Goal: Transaction & Acquisition: Download file/media

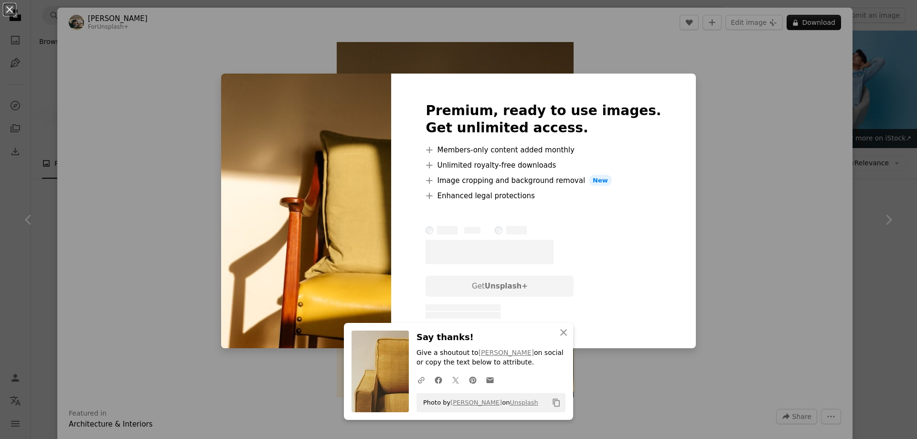
scroll to position [122, 0]
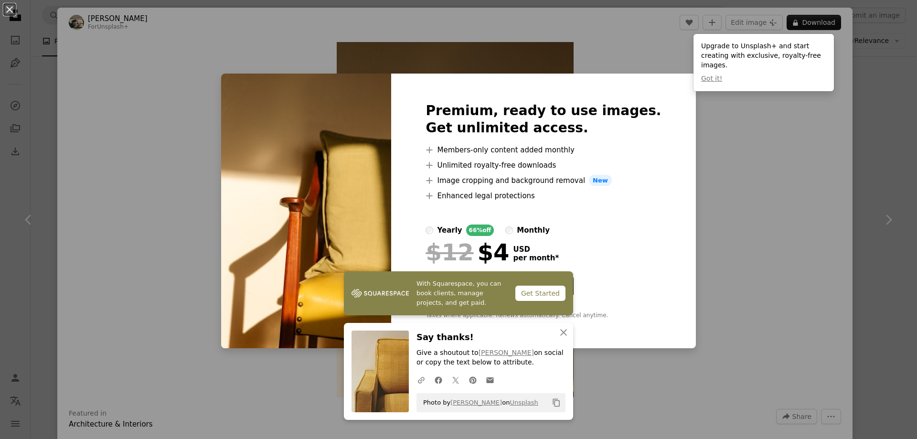
click at [768, 170] on div "An X shape Premium, ready to use images. Get unlimited access. A plus sign Memb…" at bounding box center [458, 219] width 917 height 439
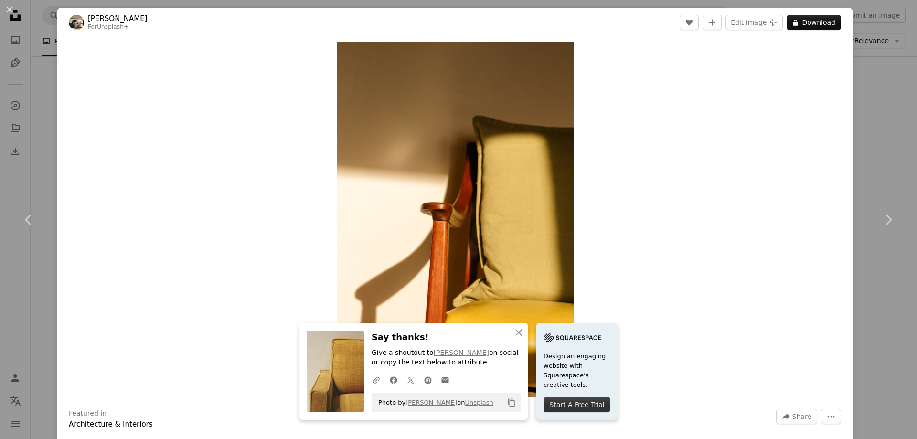
click at [896, 133] on div "An X shape Chevron left Chevron right Hans For Unsplash+ A heart A plus sign Ed…" at bounding box center [458, 219] width 917 height 439
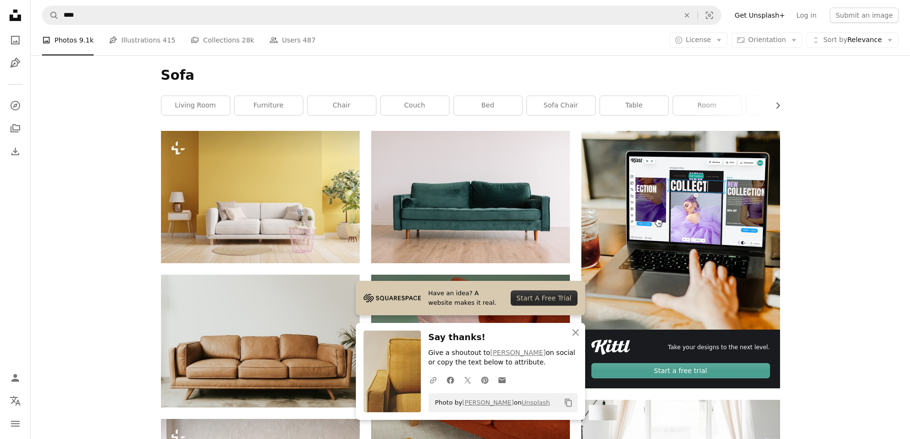
click at [460, 275] on img at bounding box center [470, 374] width 199 height 199
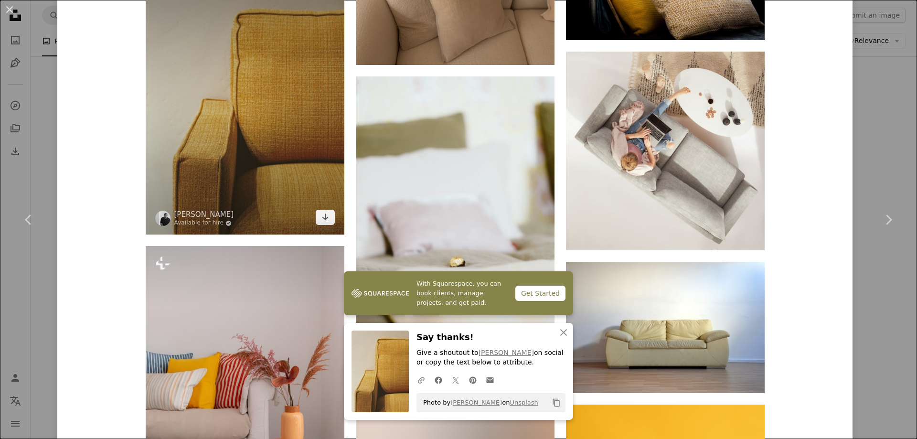
scroll to position [3565, 0]
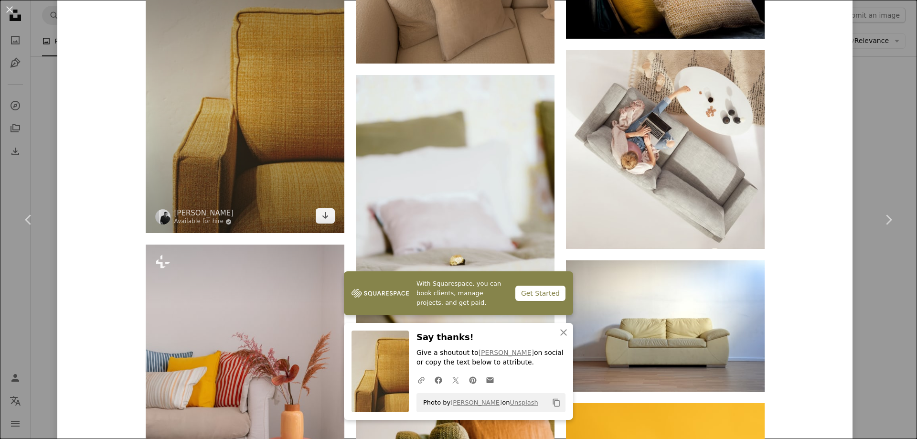
click at [225, 29] on img at bounding box center [245, 100] width 199 height 265
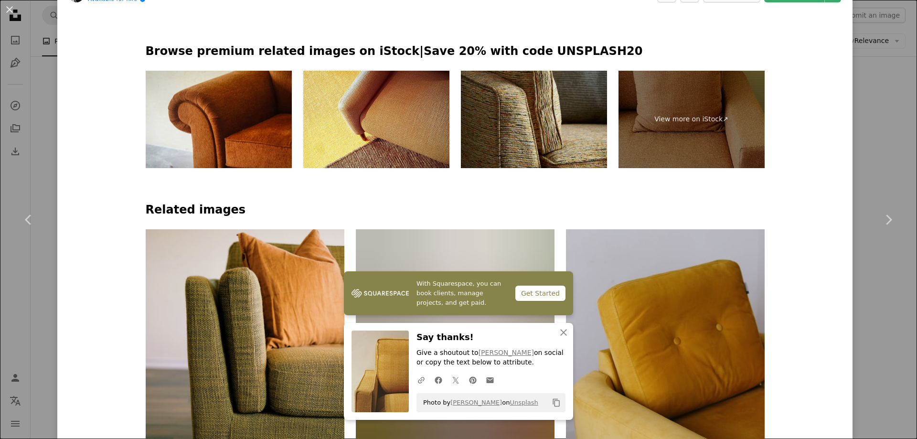
scroll to position [524, 0]
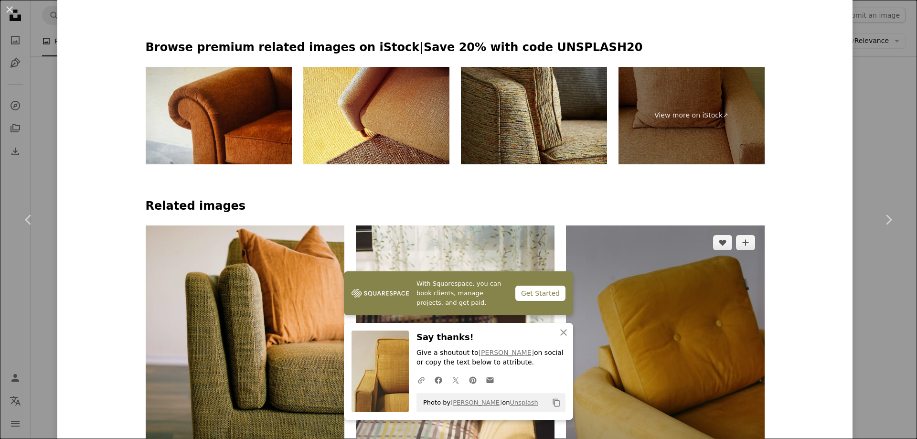
click at [688, 226] on img at bounding box center [665, 375] width 199 height 298
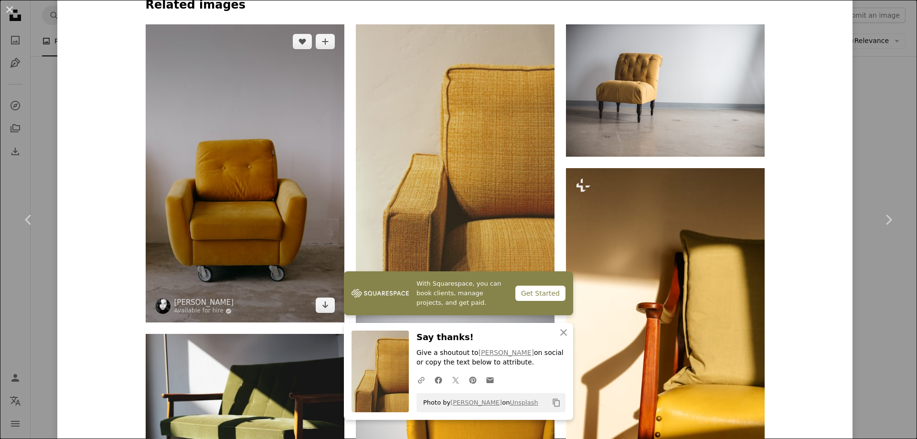
scroll to position [735, 0]
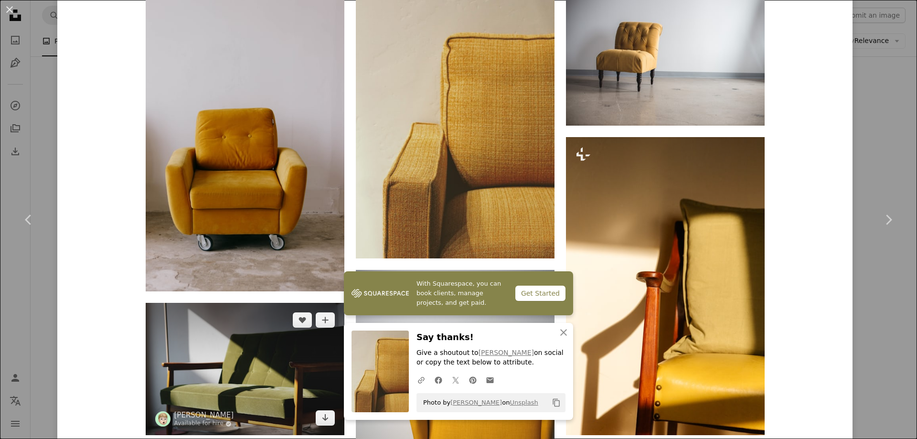
click at [214, 303] on img at bounding box center [245, 369] width 199 height 132
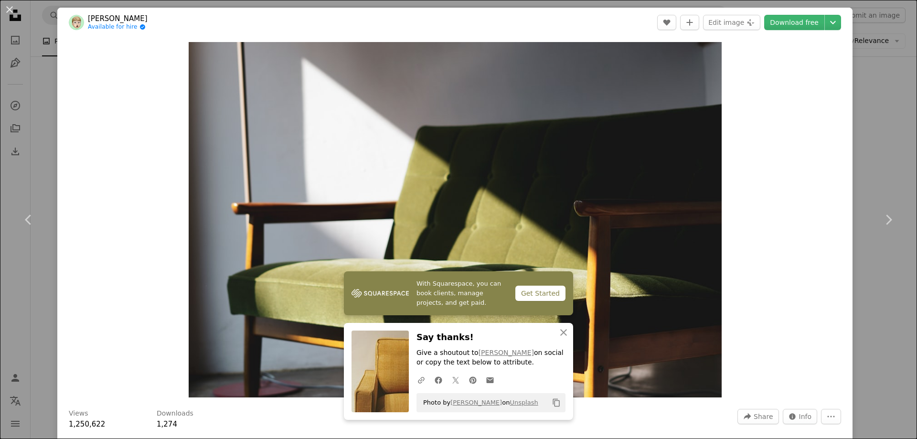
click at [789, 31] on header "[PERSON_NAME] Available for hire A checkmark inside of a circle A heart A plus …" at bounding box center [455, 23] width 796 height 30
click at [805, 25] on link "Download free" at bounding box center [795, 22] width 60 height 15
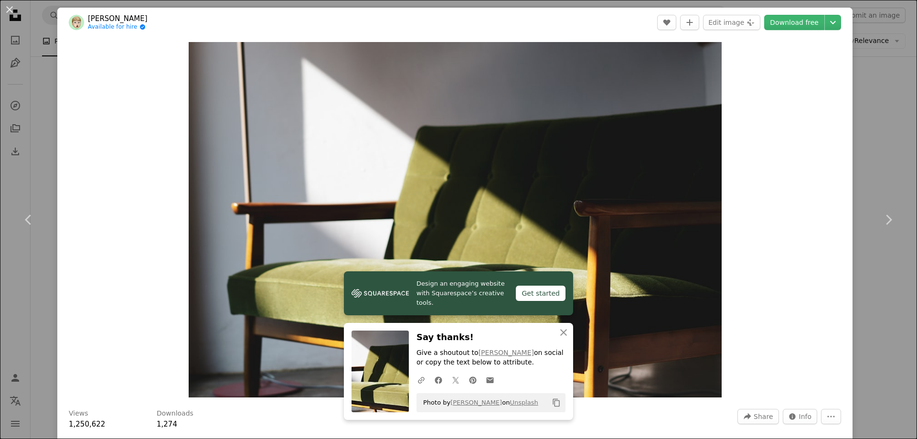
click at [44, 350] on div "An X shape Chevron left Chevron right [PERSON_NAME] Available for hire A checkm…" at bounding box center [458, 219] width 917 height 439
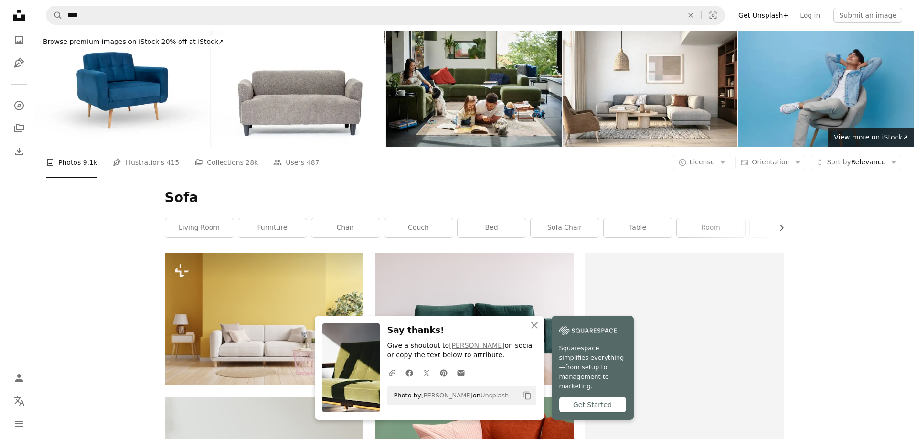
scroll to position [122, 0]
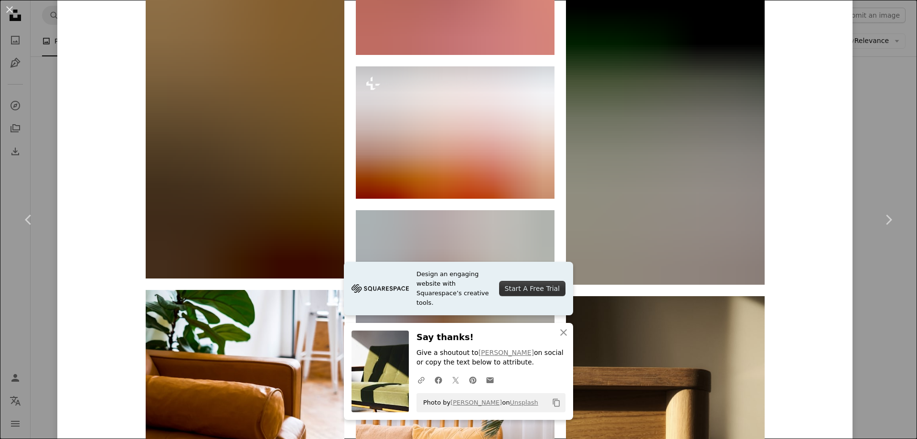
scroll to position [7034, 0]
